Goal: Task Accomplishment & Management: Use online tool/utility

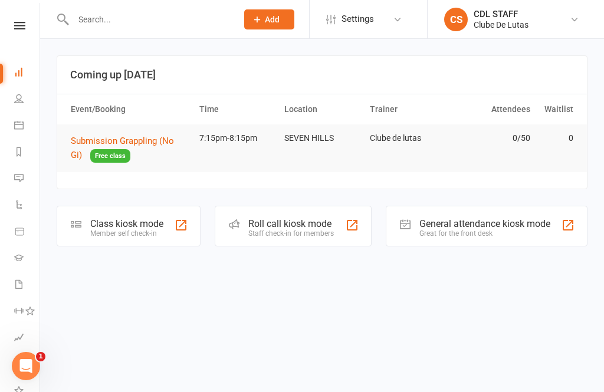
click at [15, 120] on icon at bounding box center [18, 124] width 9 height 9
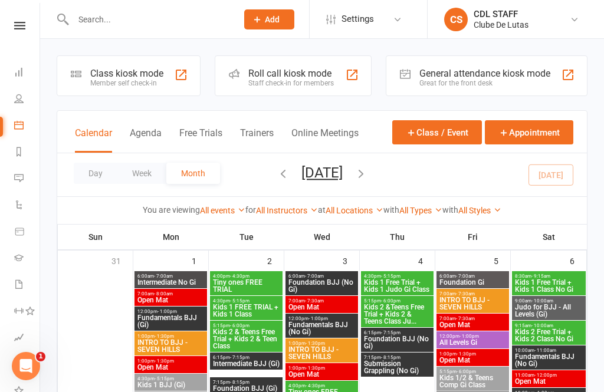
click at [24, 105] on link "People" at bounding box center [27, 100] width 27 height 27
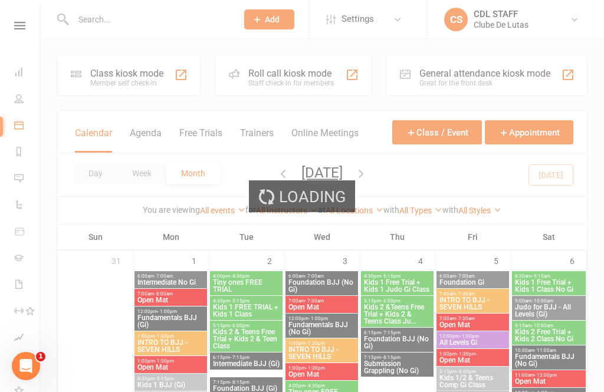
select select "100"
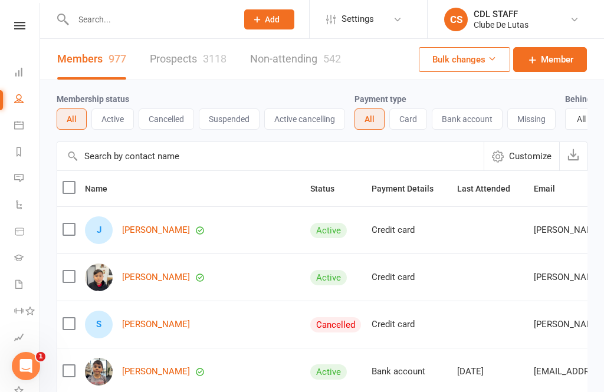
click at [19, 123] on icon at bounding box center [18, 124] width 9 height 9
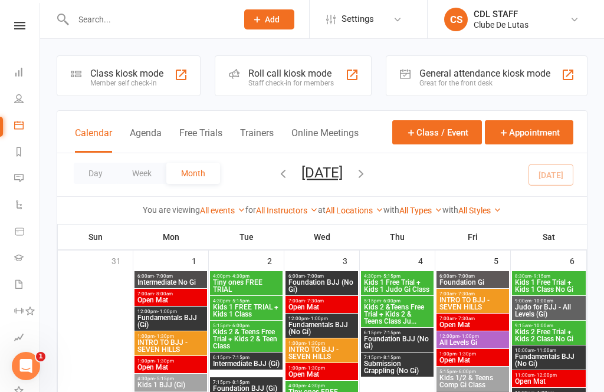
click at [145, 67] on div "Class kiosk mode Member self check-in" at bounding box center [129, 75] width 144 height 41
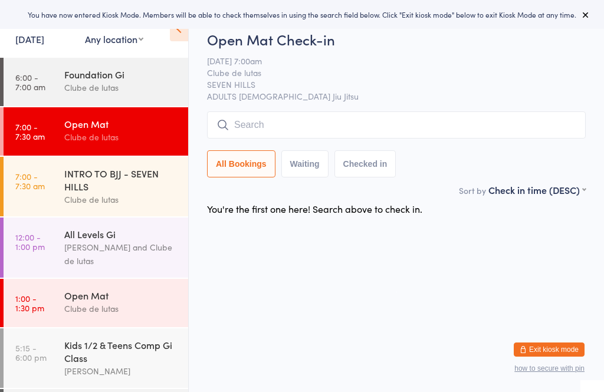
click at [131, 67] on div "Foundation Gi Clube de lutas" at bounding box center [126, 81] width 124 height 47
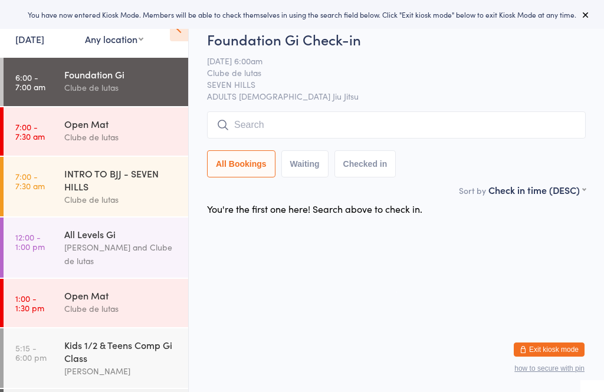
click at [305, 127] on input "search" at bounding box center [396, 124] width 379 height 27
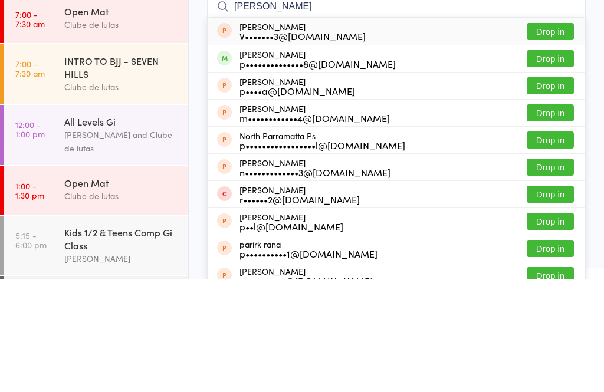
type input "Parth"
click at [561, 163] on button "Drop in" at bounding box center [550, 171] width 47 height 17
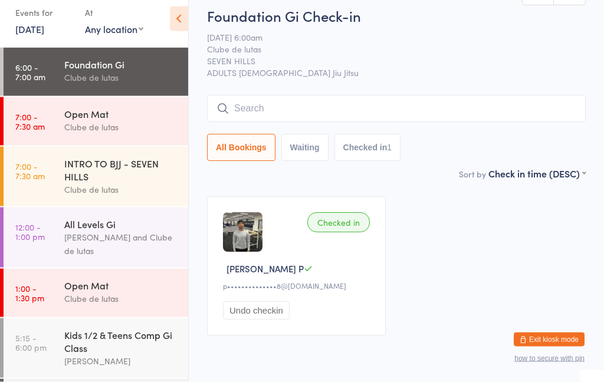
click at [143, 68] on div "Foundation Gi" at bounding box center [121, 74] width 114 height 13
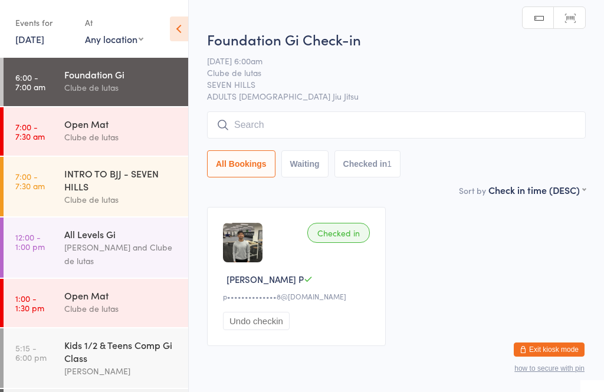
click at [353, 131] on input "search" at bounding box center [396, 124] width 379 height 27
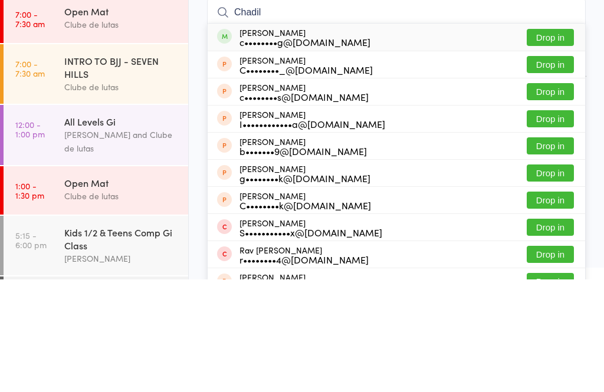
type input "Chadil"
click at [562, 142] on button "Drop in" at bounding box center [550, 150] width 47 height 17
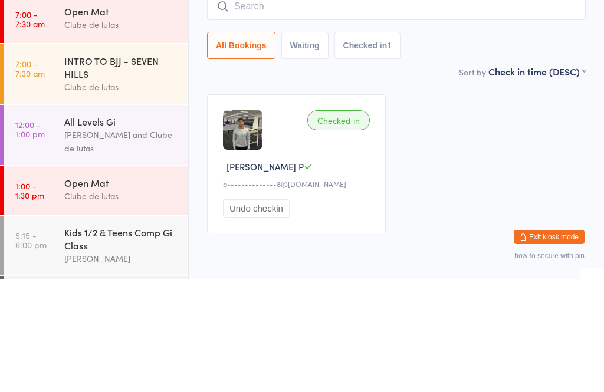
scroll to position [42, 0]
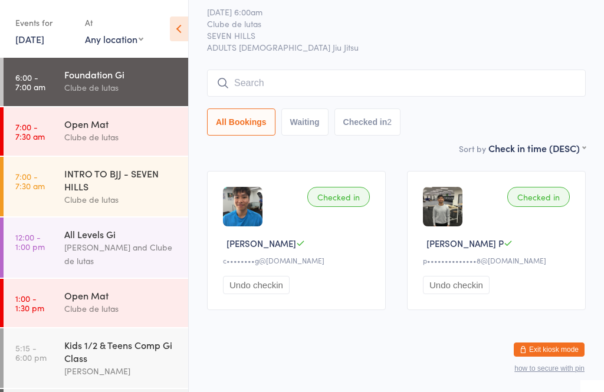
click at [419, 70] on input "search" at bounding box center [396, 83] width 379 height 27
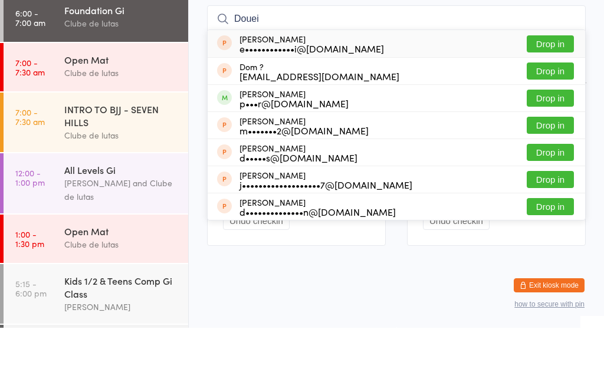
type input "Douei"
click at [553, 154] on button "Drop in" at bounding box center [550, 162] width 47 height 17
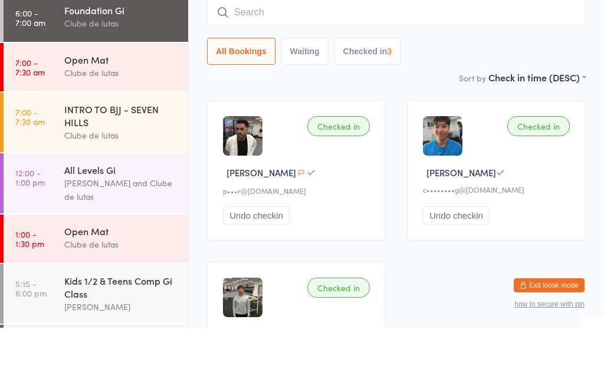
click at [386, 63] on input "search" at bounding box center [396, 76] width 379 height 27
type input "T"
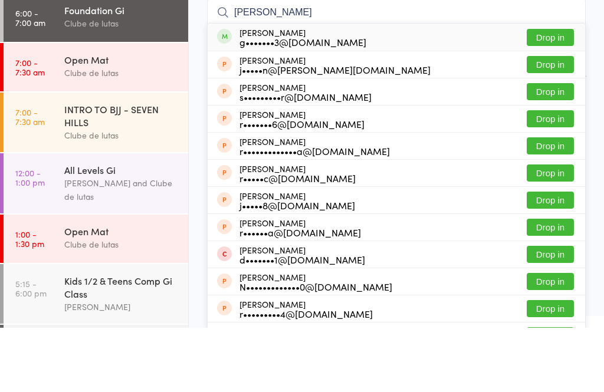
type input "Ronn"
click at [555, 88] on div "Ronnie Lipovic g•••••••3@gmail.com Drop in" at bounding box center [396, 101] width 377 height 27
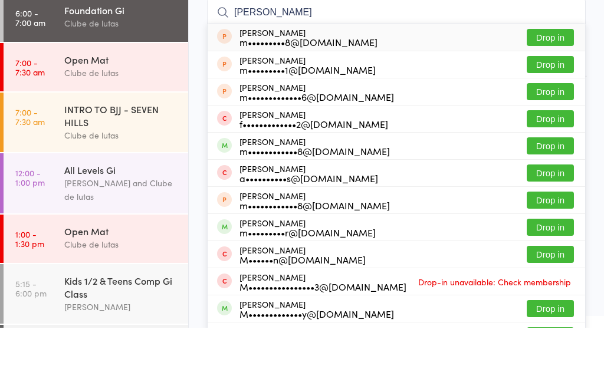
type input "matthew"
click at [540, 202] on button "Drop in" at bounding box center [550, 210] width 47 height 17
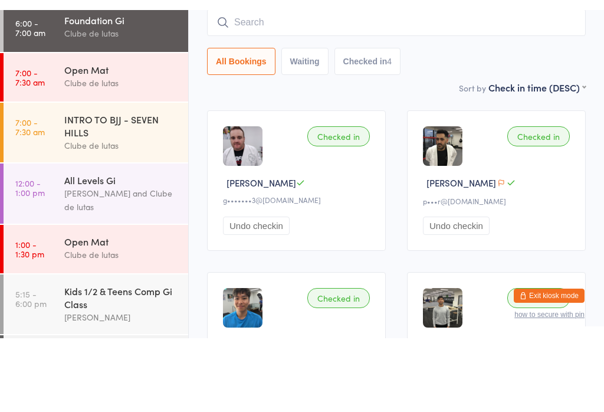
scroll to position [107, 0]
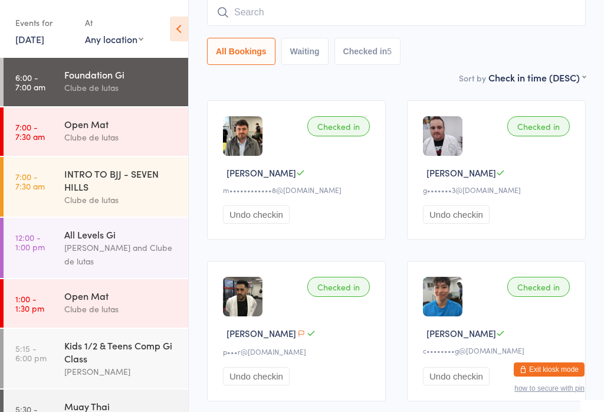
click at [329, 9] on input "search" at bounding box center [396, 12] width 379 height 27
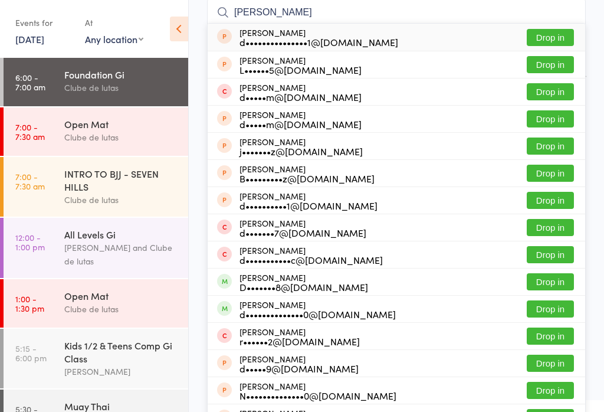
type input "Daniel"
click at [557, 90] on button "Drop in" at bounding box center [550, 91] width 47 height 17
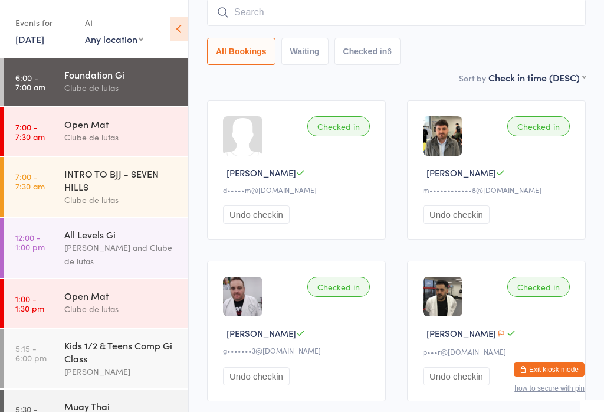
click at [507, 74] on select "First name (ASC) First name (DESC) Last name (ASC) Last name (DESC) Check in ti…" at bounding box center [536, 76] width 97 height 10
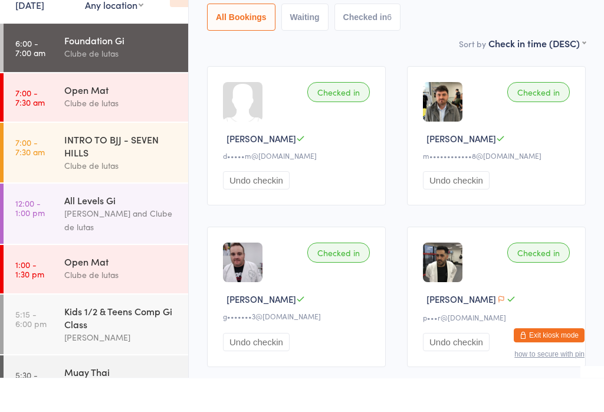
scroll to position [332, 0]
